Goal: Task Accomplishment & Management: Use online tool/utility

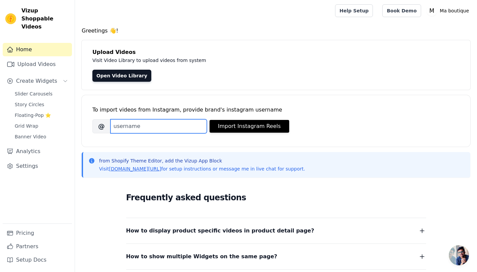
click at [153, 127] on input "Brand's Instagram Username" at bounding box center [158, 126] width 96 height 14
paste input "[URL][DOMAIN_NAME][DOMAIN_NAME]"
drag, startPoint x: 181, startPoint y: 125, endPoint x: 24, endPoint y: 120, distance: 156.8
click at [24, 120] on div "Vizup Shoppable Videos Home Upload Videos Create Widgets Slider Carousels Story…" at bounding box center [238, 188] width 477 height 376
click at [140, 127] on input "[DOMAIN_NAME][URL]" at bounding box center [158, 126] width 96 height 14
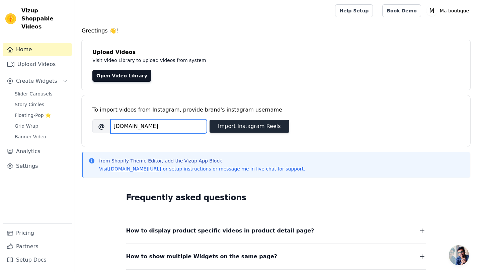
type input "[DOMAIN_NAME]"
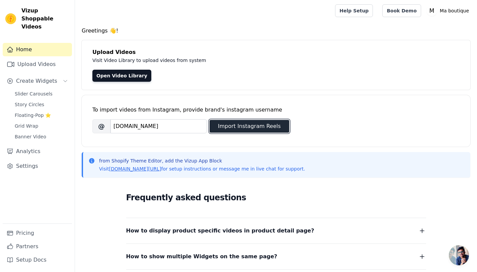
click at [256, 123] on button "Import Instagram Reels" at bounding box center [250, 126] width 80 height 13
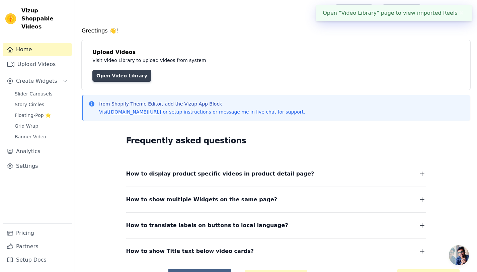
click at [117, 76] on link "Open Video Library" at bounding box center [121, 76] width 59 height 12
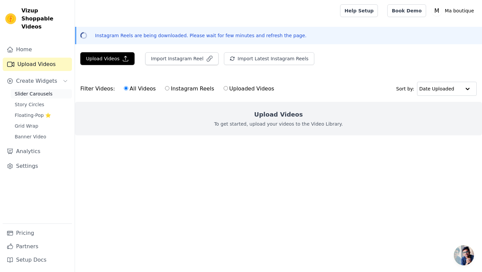
click at [48, 90] on span "Slider Carousels" at bounding box center [34, 93] width 38 height 7
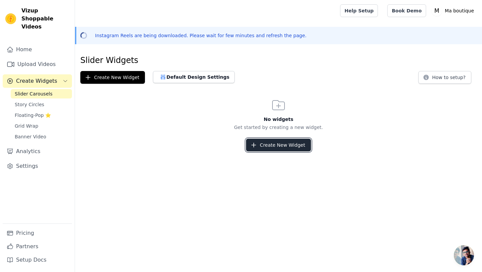
click at [275, 139] on button "Create New Widget" at bounding box center [278, 145] width 65 height 13
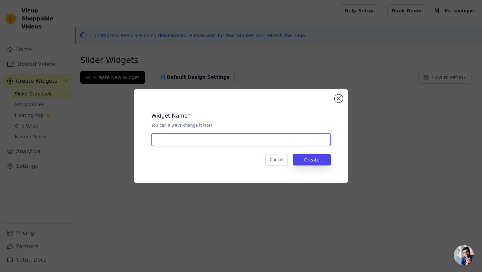
click at [242, 140] on input "text" at bounding box center [240, 139] width 179 height 13
type input "videos"
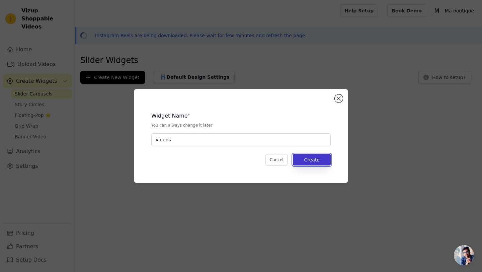
click at [315, 159] on button "Create" at bounding box center [312, 159] width 38 height 11
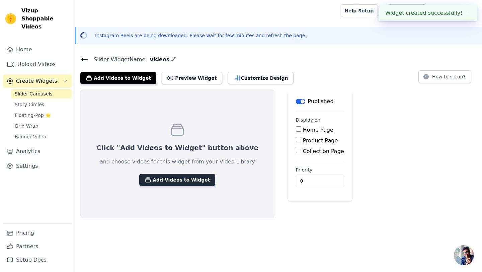
click at [191, 179] on button "Add Videos to Widget" at bounding box center [177, 180] width 76 height 12
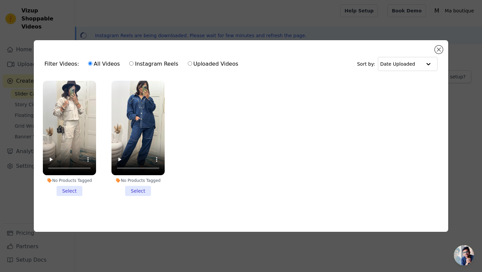
click at [142, 185] on li "No Products Tagged Select" at bounding box center [137, 138] width 53 height 115
click at [0, 0] on input "No Products Tagged Select" at bounding box center [0, 0] width 0 height 0
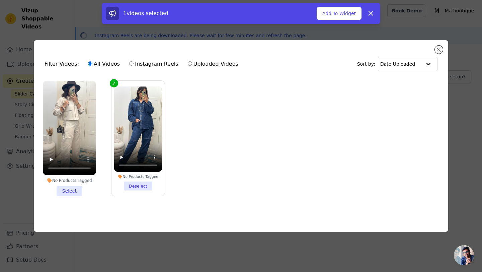
click at [151, 61] on label "Instagram Reels" at bounding box center [154, 64] width 50 height 9
click at [134, 61] on input "Instagram Reels" at bounding box center [131, 63] width 4 height 4
radio input "true"
click at [104, 65] on label "All Videos" at bounding box center [104, 64] width 32 height 9
click at [92, 65] on input "All Videos" at bounding box center [90, 63] width 4 height 4
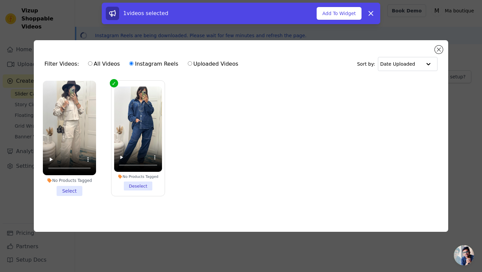
radio input "true"
click at [103, 61] on label "All Videos" at bounding box center [104, 64] width 32 height 9
click at [92, 61] on input "All Videos" at bounding box center [90, 63] width 4 height 4
click at [77, 188] on li "No Products Tagged Select" at bounding box center [69, 138] width 53 height 115
click at [0, 0] on input "No Products Tagged Select" at bounding box center [0, 0] width 0 height 0
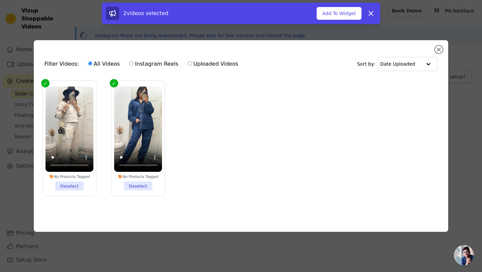
click at [198, 64] on label "Uploaded Videos" at bounding box center [212, 64] width 51 height 9
click at [192, 64] on input "Uploaded Videos" at bounding box center [190, 63] width 4 height 4
radio input "true"
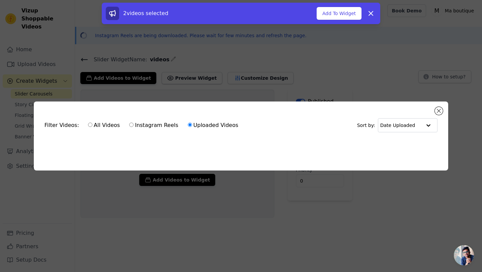
click at [102, 124] on label "All Videos" at bounding box center [104, 125] width 32 height 9
click at [92, 124] on input "All Videos" at bounding box center [90, 125] width 4 height 4
radio input "true"
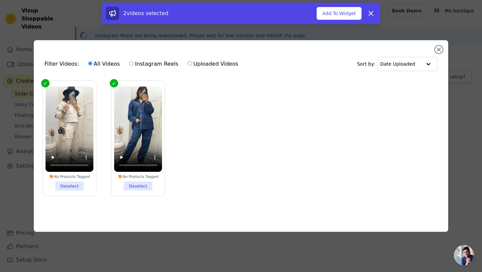
click at [308, 137] on ul "No Products Tagged Deselect No Products Tagged Deselect" at bounding box center [241, 144] width 404 height 134
click at [402, 64] on input "text" at bounding box center [401, 63] width 42 height 13
click at [344, 79] on ul "No Products Tagged Deselect No Products Tagged Deselect" at bounding box center [241, 144] width 404 height 134
click at [334, 16] on button "Add To Widget" at bounding box center [339, 13] width 45 height 13
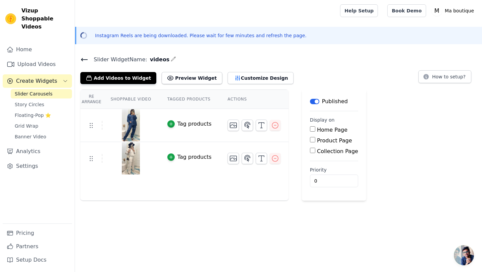
click at [191, 126] on div "Tag products" at bounding box center [194, 124] width 34 height 8
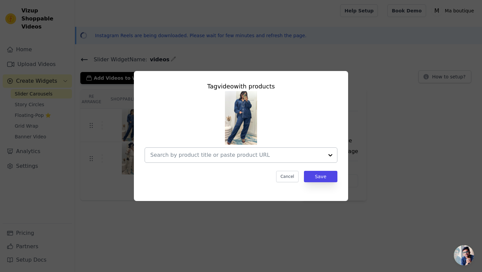
click at [257, 156] on input "text" at bounding box center [236, 155] width 173 height 8
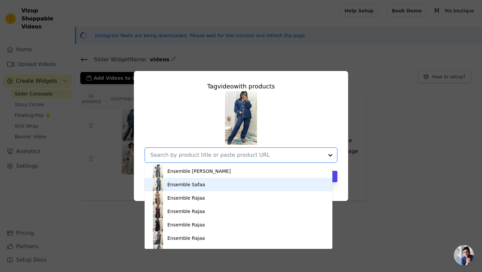
click at [245, 186] on div "Ensemble Safaa" at bounding box center [238, 184] width 174 height 13
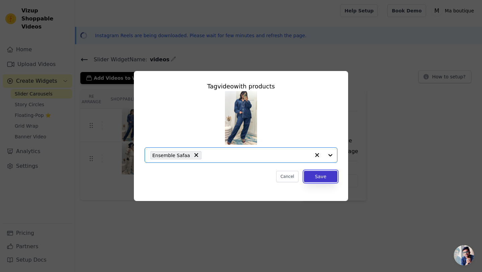
click at [327, 174] on button "Save" at bounding box center [320, 176] width 33 height 11
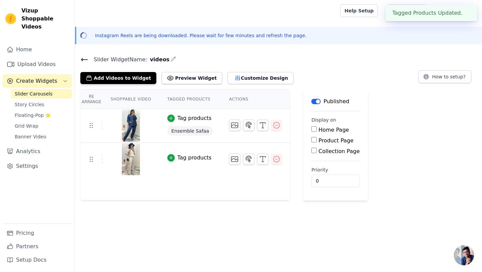
click at [193, 156] on div "Tag products" at bounding box center [194, 158] width 34 height 8
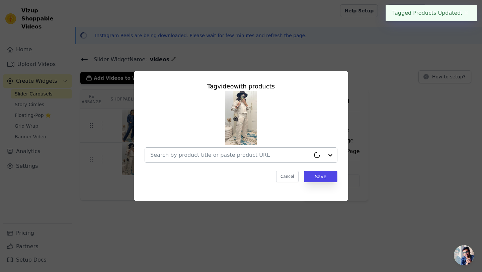
click at [200, 155] on input "text" at bounding box center [230, 155] width 160 height 8
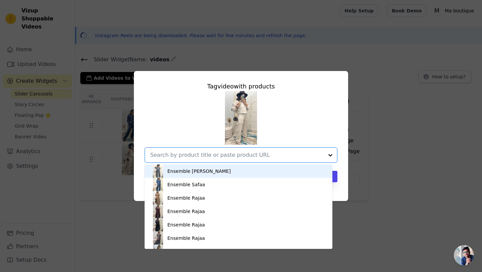
scroll to position [38, 0]
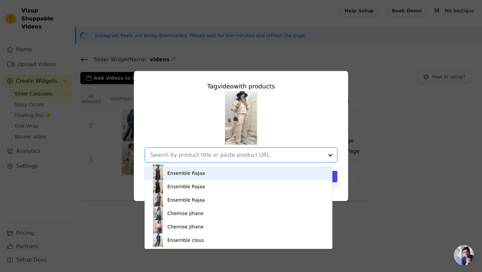
click at [303, 148] on div at bounding box center [236, 155] width 173 height 15
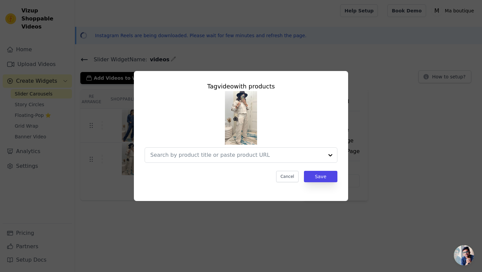
click at [341, 174] on div "Tag video with products Cancel Save" at bounding box center [241, 131] width 204 height 111
click at [319, 179] on button "Save" at bounding box center [320, 176] width 33 height 11
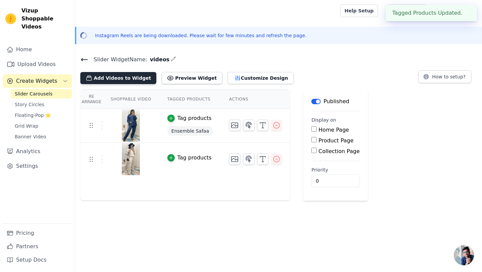
click at [135, 78] on button "Add Videos to Widget" at bounding box center [118, 78] width 76 height 12
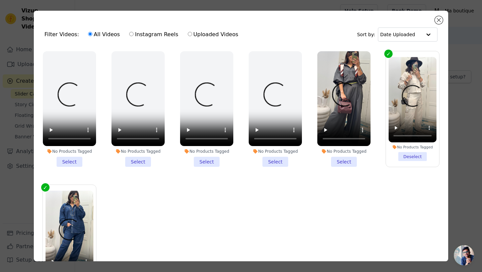
click at [335, 158] on li "No Products Tagged Select" at bounding box center [343, 108] width 53 height 115
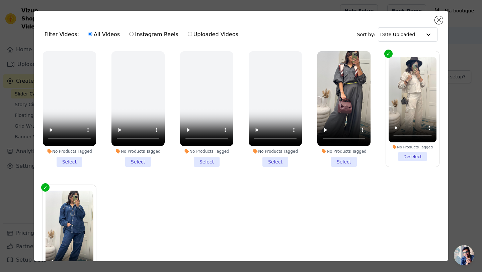
click at [0, 0] on input "No Products Tagged Select" at bounding box center [0, 0] width 0 height 0
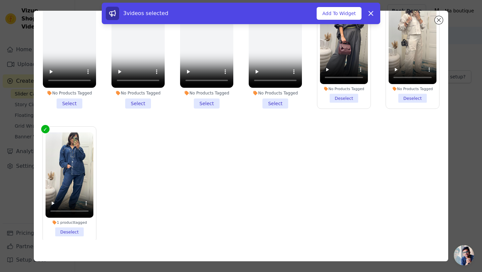
scroll to position [0, 0]
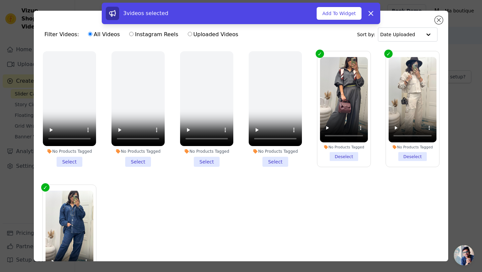
click at [151, 32] on label "Instagram Reels" at bounding box center [154, 34] width 50 height 9
click at [134, 32] on input "Instagram Reels" at bounding box center [131, 34] width 4 height 4
radio input "true"
click at [335, 14] on button "Add To Widget" at bounding box center [339, 13] width 45 height 13
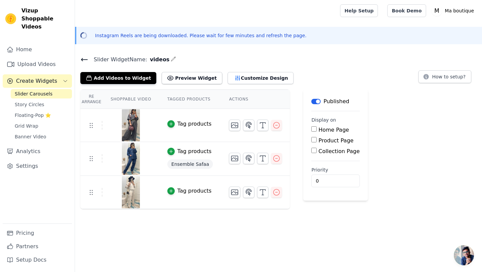
click at [337, 131] on label "Home Page" at bounding box center [334, 130] width 30 height 6
click at [317, 131] on input "Home Page" at bounding box center [313, 128] width 5 height 5
checkbox input "true"
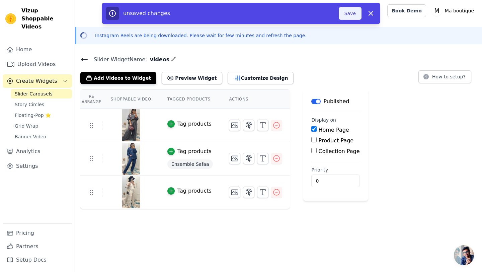
click at [355, 12] on button "Save" at bounding box center [350, 13] width 23 height 13
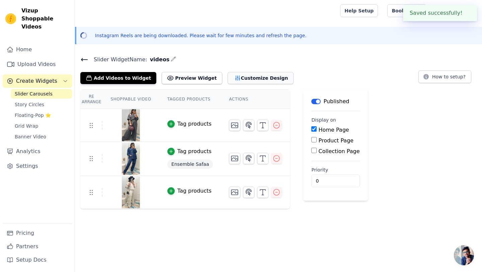
click at [246, 78] on button "Customize Design" at bounding box center [261, 78] width 66 height 12
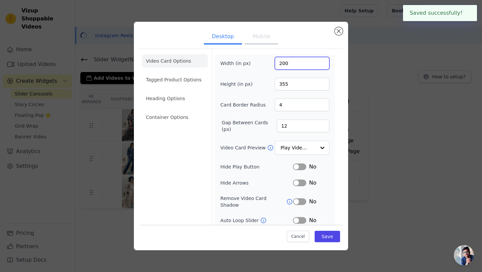
click at [290, 63] on input "200" at bounding box center [302, 63] width 55 height 13
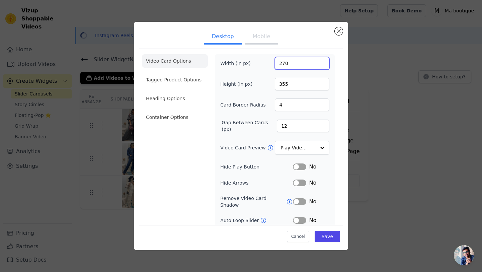
click at [280, 62] on input "270" at bounding box center [302, 63] width 55 height 13
type input "400"
click at [282, 86] on input "355" at bounding box center [302, 84] width 55 height 13
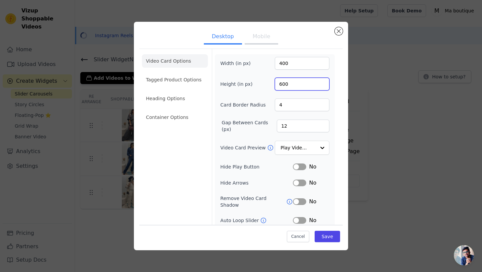
type input "600"
click at [317, 127] on input "11" at bounding box center [303, 126] width 53 height 13
click at [317, 127] on input "10" at bounding box center [303, 126] width 53 height 13
click at [317, 127] on input "9" at bounding box center [303, 126] width 53 height 13
click at [317, 127] on input "8" at bounding box center [303, 126] width 53 height 13
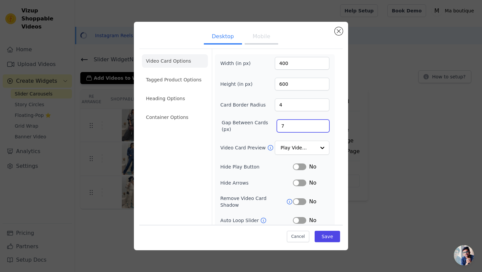
click at [317, 127] on input "7" at bounding box center [303, 126] width 53 height 13
type input "6"
click at [317, 127] on input "6" at bounding box center [303, 126] width 53 height 13
click at [317, 105] on input "3" at bounding box center [302, 104] width 55 height 13
type input "2"
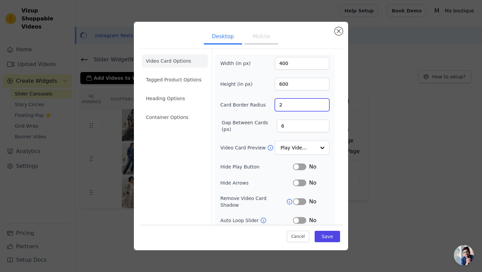
click at [317, 105] on input "2" at bounding box center [302, 104] width 55 height 13
click at [295, 217] on button "Label" at bounding box center [299, 220] width 13 height 7
click at [325, 233] on button "Save" at bounding box center [327, 236] width 25 height 11
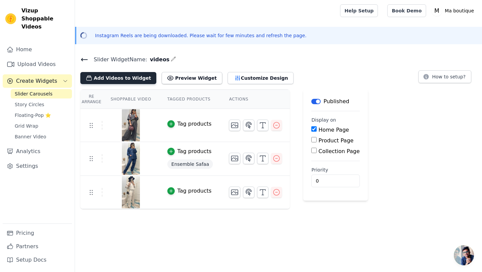
click at [124, 76] on button "Add Videos to Widget" at bounding box center [118, 78] width 76 height 12
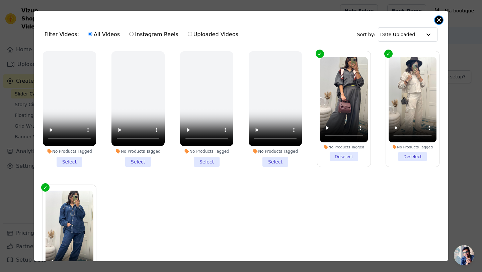
click at [438, 21] on button "Close modal" at bounding box center [439, 20] width 8 height 8
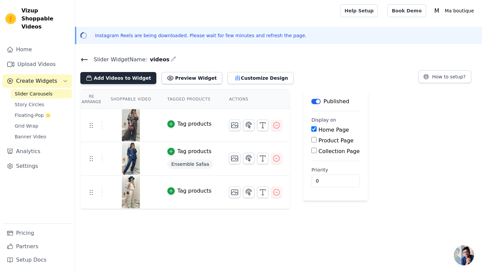
click at [130, 74] on button "Add Videos to Widget" at bounding box center [118, 78] width 76 height 12
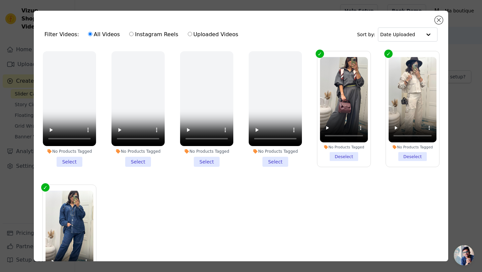
click at [336, 151] on li "No Products Tagged Deselect" at bounding box center [344, 109] width 48 height 104
click at [0, 0] on input "No Products Tagged Deselect" at bounding box center [0, 0] width 0 height 0
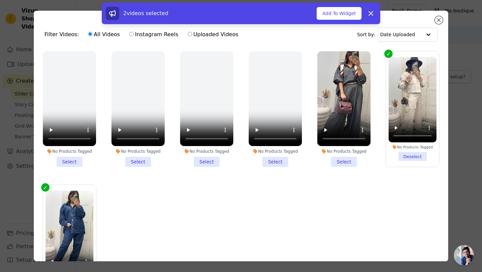
click at [337, 163] on li "No Products Tagged Select" at bounding box center [343, 108] width 53 height 115
click at [0, 0] on input "No Products Tagged Select" at bounding box center [0, 0] width 0 height 0
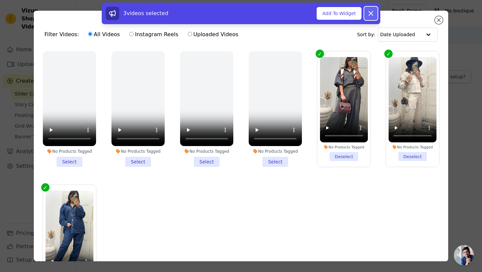
click at [370, 14] on icon at bounding box center [371, 13] width 8 height 8
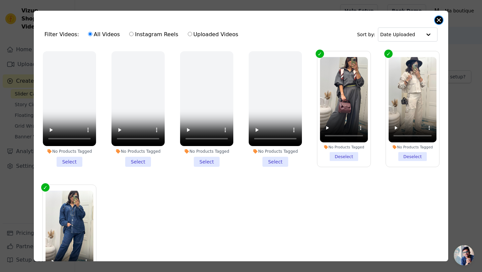
click at [437, 19] on button "Close modal" at bounding box center [439, 20] width 8 height 8
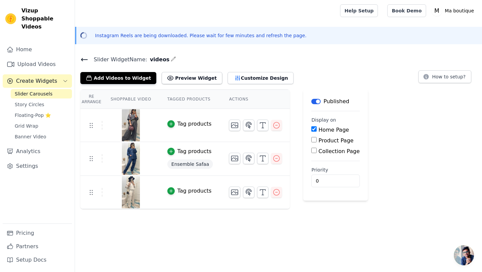
click at [188, 125] on div "Tag products" at bounding box center [194, 124] width 34 height 8
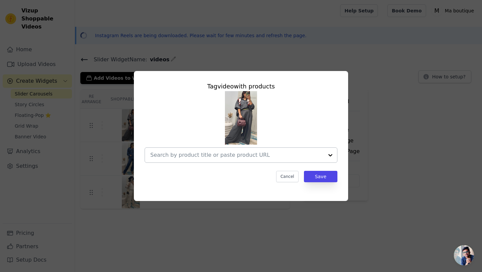
click at [238, 159] on div at bounding box center [236, 155] width 173 height 15
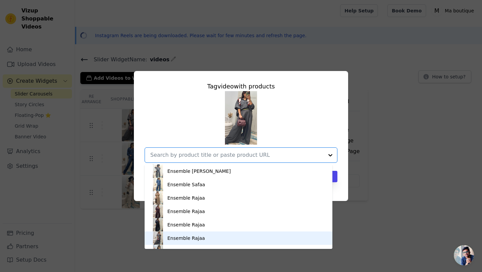
click at [191, 237] on div "Ensemble Rajaa" at bounding box center [185, 238] width 37 height 7
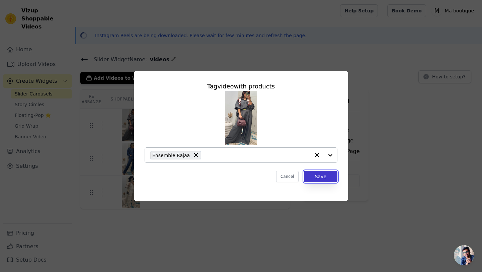
click at [319, 179] on button "Save" at bounding box center [320, 176] width 33 height 11
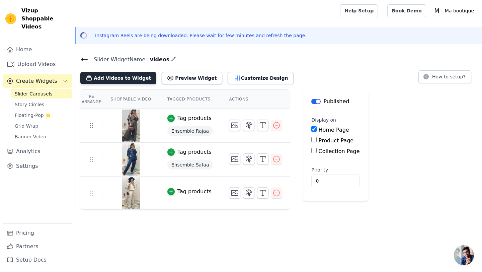
click at [130, 80] on button "Add Videos to Widget" at bounding box center [118, 78] width 76 height 12
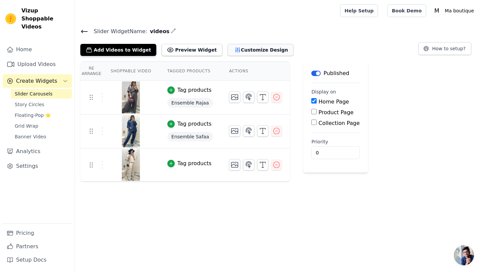
click at [243, 51] on button "Customize Design" at bounding box center [261, 50] width 66 height 12
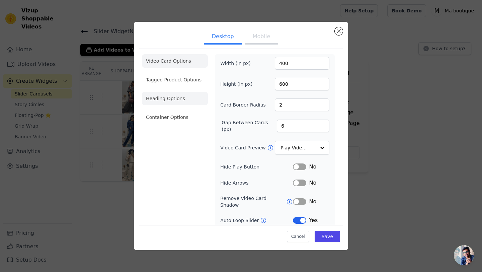
click at [180, 99] on li "Heading Options" at bounding box center [175, 98] width 66 height 13
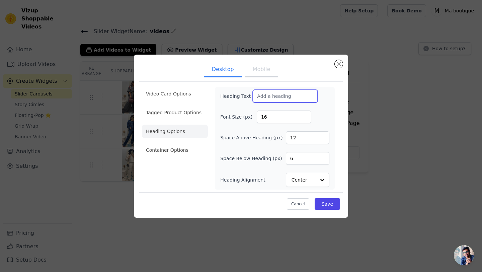
click at [278, 99] on input "Heading Text" at bounding box center [285, 96] width 65 height 13
click at [254, 95] on input "NOUVEAUTÉS" at bounding box center [285, 96] width 65 height 13
type input "NOS NOUVEAUTÉS"
click at [332, 204] on button "Save" at bounding box center [327, 203] width 25 height 11
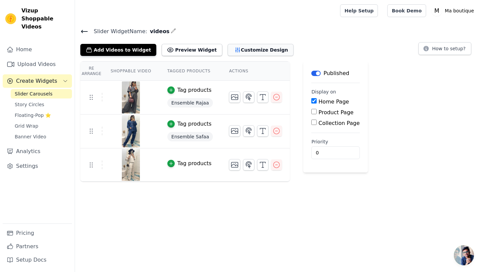
click at [243, 49] on button "Customize Design" at bounding box center [261, 50] width 66 height 12
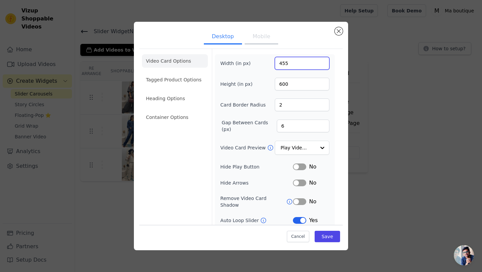
type input "455"
click at [318, 62] on input "455" at bounding box center [302, 63] width 55 height 13
click at [324, 238] on button "Save" at bounding box center [327, 236] width 25 height 11
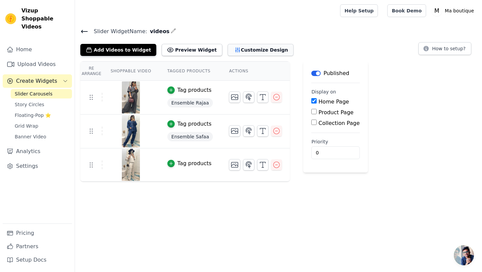
click at [234, 47] on icon "button" at bounding box center [237, 50] width 7 height 7
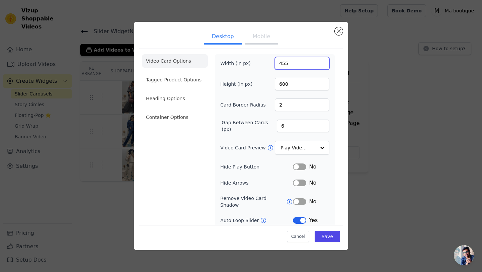
click at [280, 62] on input "455" at bounding box center [302, 63] width 55 height 13
paste input "1080"
type input "1080"
click at [280, 83] on input "600" at bounding box center [302, 84] width 55 height 13
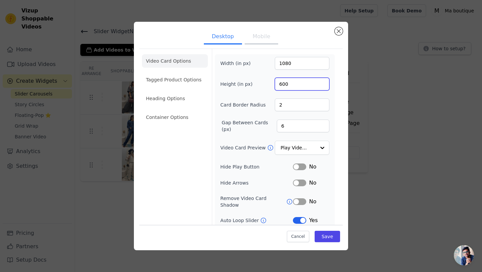
click at [280, 83] on input "600" at bounding box center [302, 84] width 55 height 13
paste input "192"
type input "1920"
click at [317, 101] on input "3" at bounding box center [302, 104] width 55 height 13
click at [317, 101] on input "4" at bounding box center [302, 104] width 55 height 13
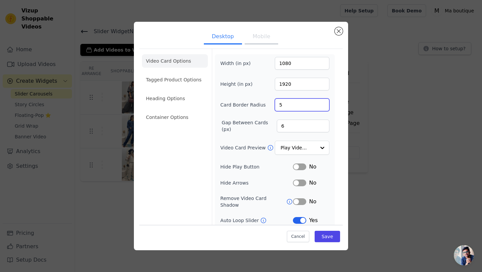
click at [317, 101] on input "5" at bounding box center [302, 104] width 55 height 13
click at [317, 101] on input "6" at bounding box center [302, 104] width 55 height 13
click at [317, 101] on input "7" at bounding box center [302, 104] width 55 height 13
click at [317, 101] on input "8" at bounding box center [302, 104] width 55 height 13
type input "9"
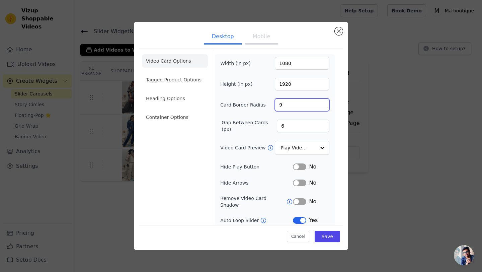
click at [317, 101] on input "9" at bounding box center [302, 104] width 55 height 13
click at [322, 237] on button "Save" at bounding box center [327, 236] width 25 height 11
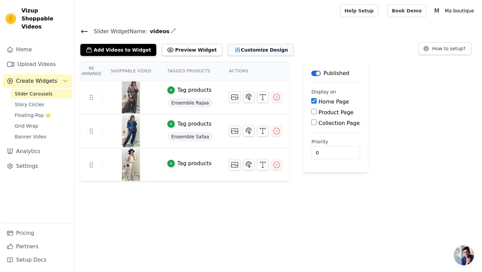
click at [251, 49] on button "Customize Design" at bounding box center [261, 50] width 66 height 12
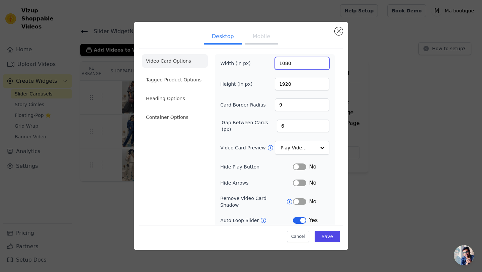
click at [282, 64] on input "1080" at bounding box center [302, 63] width 55 height 13
paste input "54"
type input "540"
click at [281, 83] on input "1920" at bounding box center [302, 84] width 55 height 13
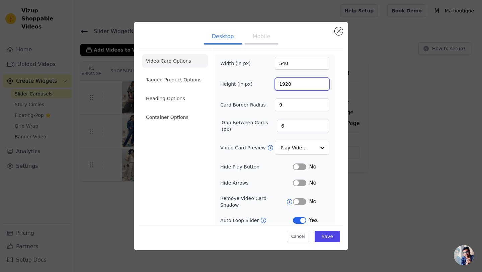
click at [281, 83] on input "1920" at bounding box center [302, 84] width 55 height 13
paste input "96"
type input "960"
click at [324, 237] on button "Save" at bounding box center [327, 236] width 25 height 11
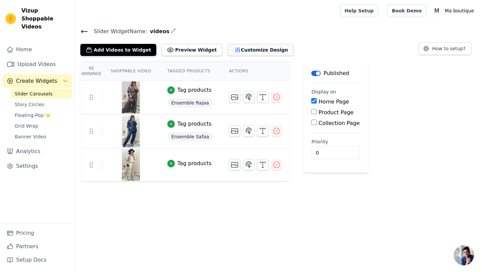
click at [238, 47] on button "Customize Design" at bounding box center [261, 50] width 66 height 12
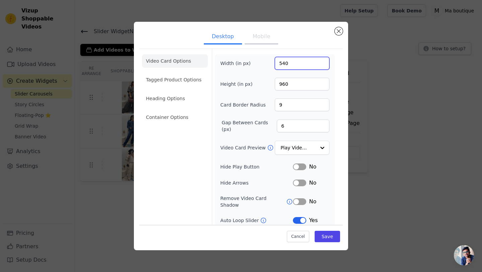
click at [281, 62] on input "540" at bounding box center [302, 63] width 55 height 13
type input "500"
click at [282, 82] on input "960" at bounding box center [302, 84] width 55 height 13
click at [281, 85] on input "480" at bounding box center [302, 84] width 55 height 13
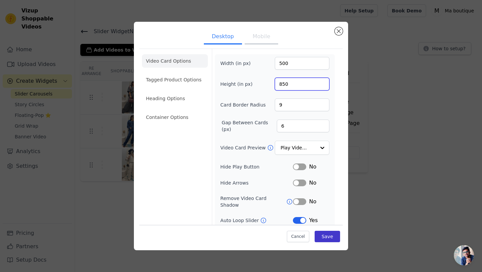
type input "850"
click at [317, 236] on button "Save" at bounding box center [327, 236] width 25 height 11
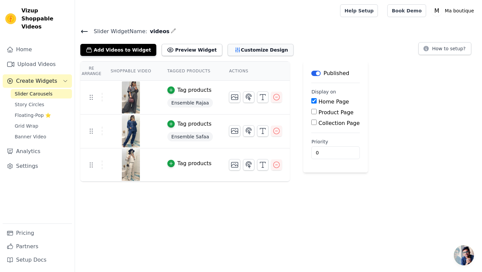
click at [251, 49] on button "Customize Design" at bounding box center [261, 50] width 66 height 12
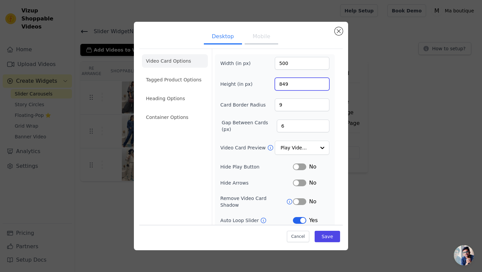
click at [317, 86] on input "849" at bounding box center [302, 84] width 55 height 13
type input "826"
click at [319, 86] on input "826" at bounding box center [302, 84] width 55 height 13
type input "483"
click at [319, 66] on input "483" at bounding box center [302, 63] width 55 height 13
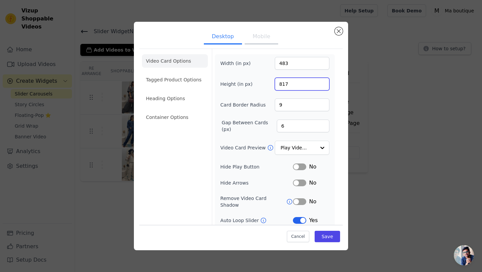
type input "817"
click at [318, 86] on input "817" at bounding box center [302, 84] width 55 height 13
click at [326, 237] on button "Save" at bounding box center [327, 236] width 25 height 11
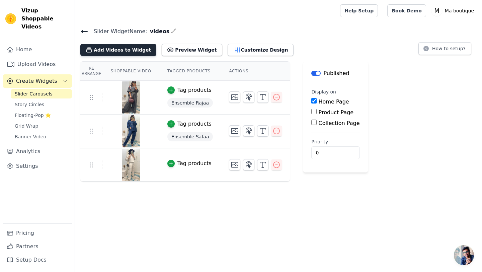
click at [122, 52] on button "Add Videos to Widget" at bounding box center [118, 50] width 76 height 12
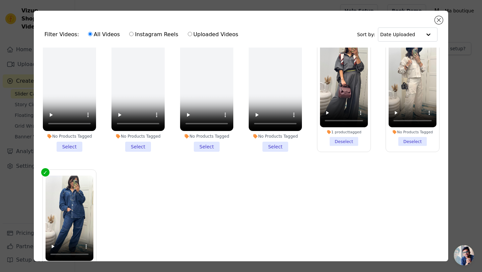
click at [459, 81] on div "Filter Videos: All Videos Instagram Reels Uploaded Videos Sort by: Date Uploade…" at bounding box center [241, 136] width 461 height 272
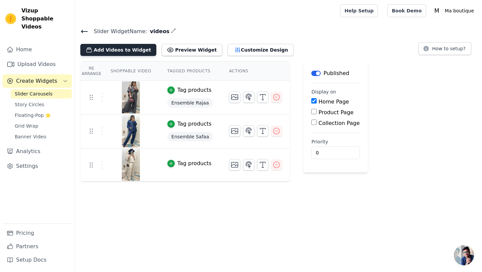
click at [123, 48] on button "Add Videos to Widget" at bounding box center [118, 50] width 76 height 12
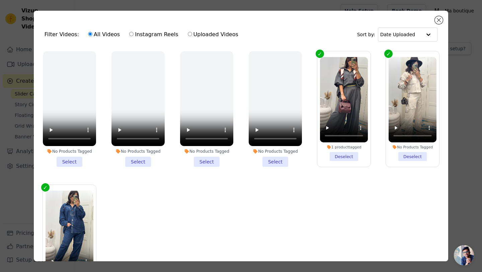
click at [154, 33] on label "Instagram Reels" at bounding box center [154, 34] width 50 height 9
click at [134, 33] on input "Instagram Reels" at bounding box center [131, 34] width 4 height 4
radio input "true"
click at [439, 21] on button "Close modal" at bounding box center [439, 20] width 8 height 8
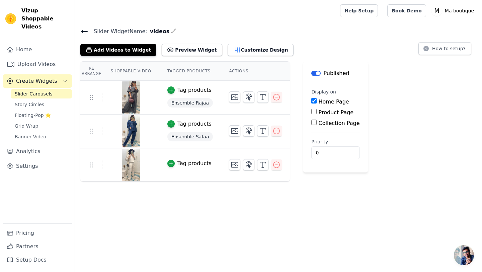
click at [439, 125] on div "Re Arrange Shoppable Video Tagged Products Actions Tag products Ensemble Rajaa …" at bounding box center [278, 121] width 407 height 120
click at [239, 52] on button "Customize Design" at bounding box center [261, 50] width 66 height 12
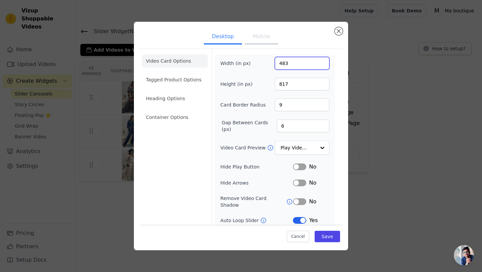
click at [288, 61] on input "483" at bounding box center [302, 63] width 55 height 13
type input "270"
click at [290, 85] on input "817" at bounding box center [302, 84] width 55 height 13
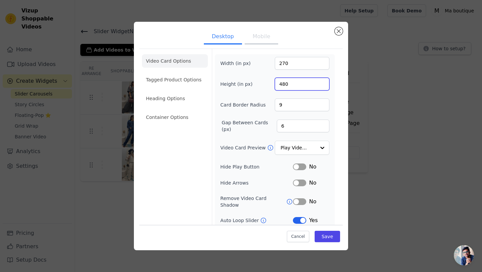
type input "480"
drag, startPoint x: 279, startPoint y: 64, endPoint x: 274, endPoint y: 64, distance: 5.4
click at [275, 64] on input "270" at bounding box center [302, 63] width 55 height 13
type input "370"
drag, startPoint x: 280, startPoint y: 84, endPoint x: 274, endPoint y: 84, distance: 5.7
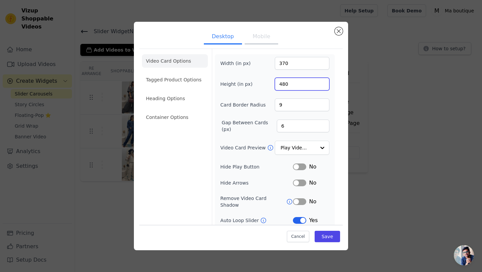
click at [275, 84] on input "480" at bounding box center [302, 84] width 55 height 13
type input "580"
click at [326, 236] on button "Save" at bounding box center [327, 236] width 25 height 11
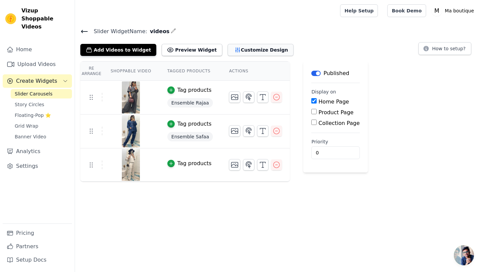
click at [235, 47] on button "Customize Design" at bounding box center [261, 50] width 66 height 12
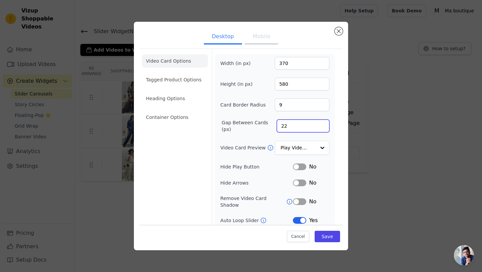
type input "22"
click at [317, 125] on input "22" at bounding box center [303, 126] width 53 height 13
click at [317, 103] on input "17" at bounding box center [302, 104] width 55 height 13
click at [317, 103] on input "18" at bounding box center [302, 104] width 55 height 13
type input "19"
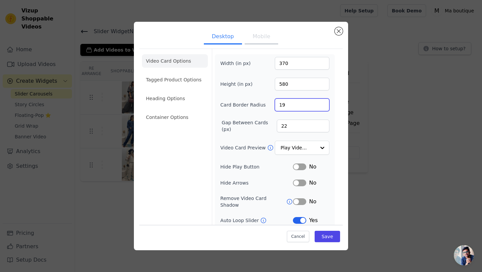
click at [317, 103] on input "19" at bounding box center [302, 104] width 55 height 13
click at [326, 240] on button "Save" at bounding box center [327, 236] width 25 height 11
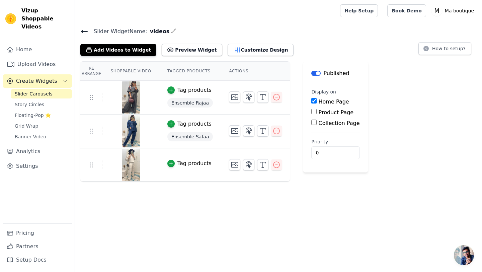
click at [204, 181] on html "Vizup Shoppable Videos Home Upload Videos Create Widgets Slider Carousels Story…" at bounding box center [241, 90] width 482 height 181
click at [235, 47] on button "Customize Design" at bounding box center [261, 50] width 66 height 12
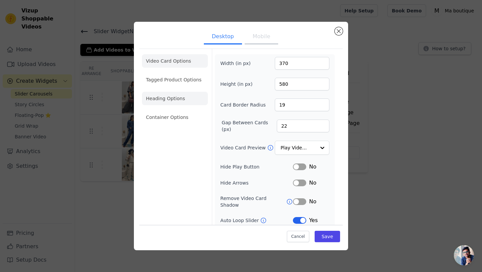
click at [177, 92] on li "Heading Options" at bounding box center [175, 98] width 66 height 13
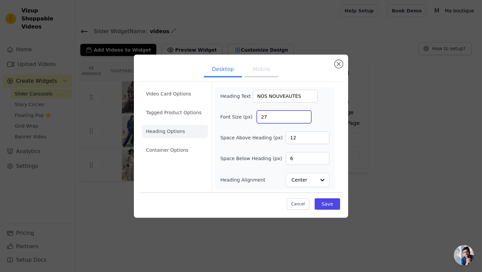
type input "27"
click at [305, 114] on input "27" at bounding box center [284, 116] width 55 height 13
click at [194, 143] on li "Container Options" at bounding box center [175, 149] width 66 height 13
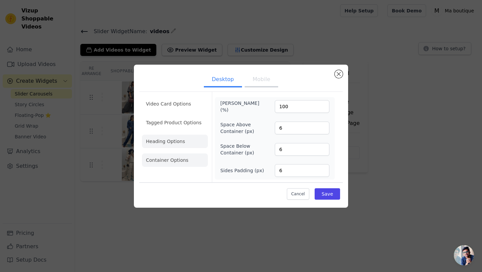
click at [159, 141] on li "Heading Options" at bounding box center [175, 141] width 66 height 13
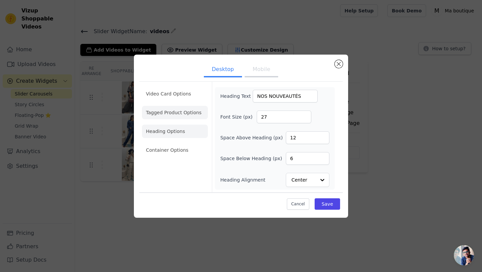
click at [187, 113] on li "Tagged Product Options" at bounding box center [175, 112] width 66 height 13
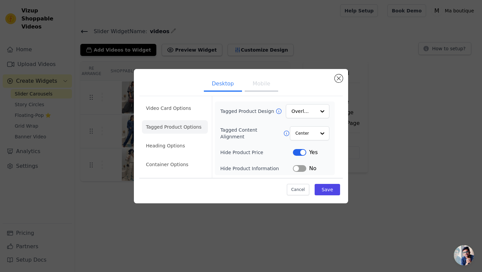
click at [299, 152] on button "Label" at bounding box center [299, 152] width 13 height 7
click at [330, 188] on button "Save" at bounding box center [327, 189] width 25 height 11
